Goal: Information Seeking & Learning: Learn about a topic

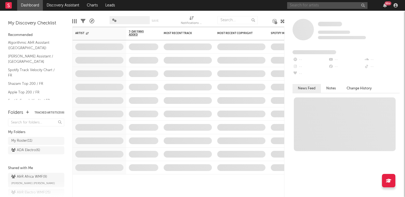
click at [306, 3] on input "text" at bounding box center [327, 5] width 80 height 7
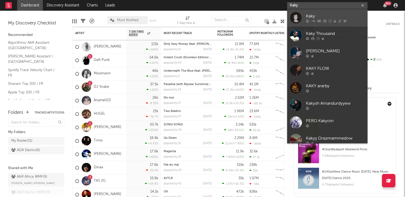
type input "Kaky"
click at [316, 16] on div "Kaky" at bounding box center [335, 16] width 59 height 6
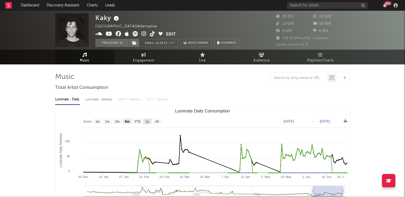
click at [145, 119] on rect "Luminate Daily Consumption" at bounding box center [147, 121] width 9 height 6
select select "1y"
type input "[DATE]"
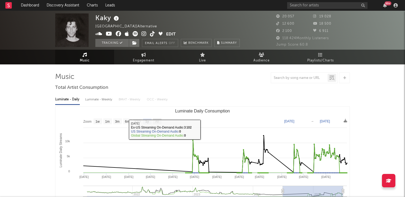
click at [156, 123] on text "All" at bounding box center [156, 122] width 3 height 4
select select "All"
type input "[DATE]"
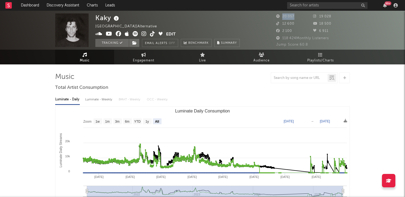
drag, startPoint x: 283, startPoint y: 16, endPoint x: 300, endPoint y: 16, distance: 17.2
click at [300, 16] on div "20 057" at bounding box center [294, 16] width 37 height 6
click at [289, 13] on div "Kaky [GEOGRAPHIC_DATA] | Alternative Edit Tracking Email Alerts Off Benchmark S…" at bounding box center [202, 30] width 405 height 39
click at [289, 15] on span "20 057" at bounding box center [285, 16] width 18 height 3
click at [288, 17] on span "20 057" at bounding box center [285, 16] width 18 height 3
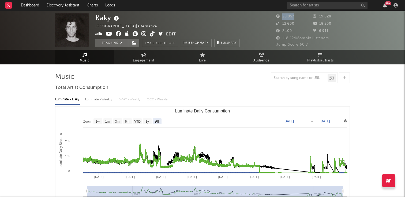
click at [288, 17] on span "20 057" at bounding box center [285, 16] width 18 height 3
